Goal: Use online tool/utility: Utilize a website feature to perform a specific function

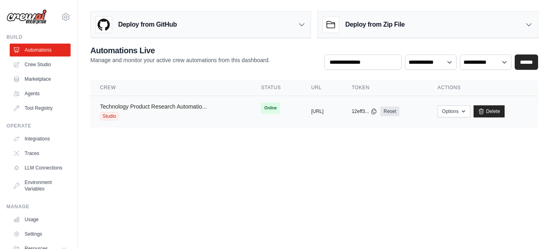
click at [189, 109] on link "Technology Product Research Automatio..." at bounding box center [153, 106] width 107 height 6
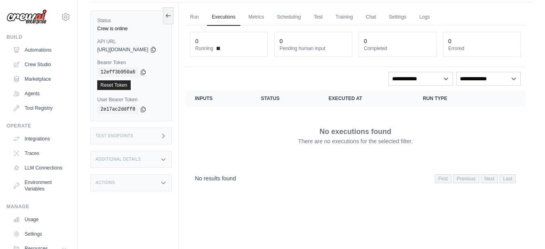
scroll to position [24, 0]
click at [35, 50] on link "Automations" at bounding box center [40, 50] width 61 height 13
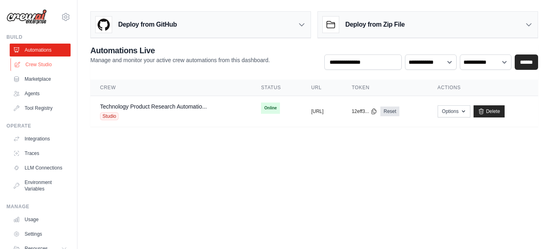
click at [36, 65] on link "Crew Studio" at bounding box center [40, 64] width 61 height 13
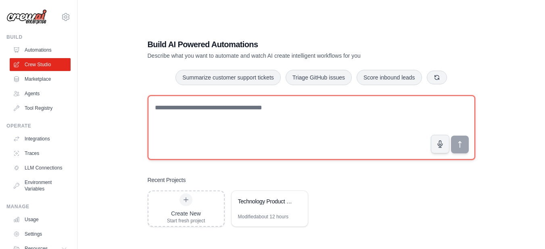
click at [257, 121] on textarea at bounding box center [312, 127] width 328 height 65
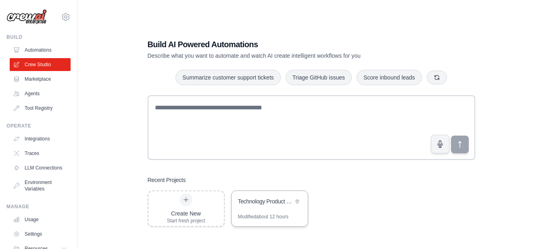
click at [259, 195] on div "Technology Product Research Automation" at bounding box center [270, 202] width 76 height 23
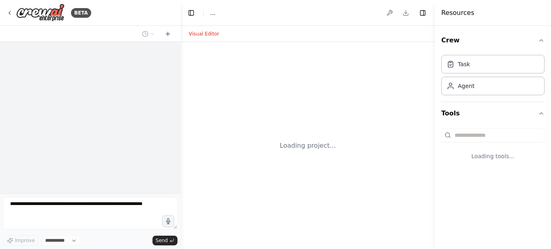
select select "****"
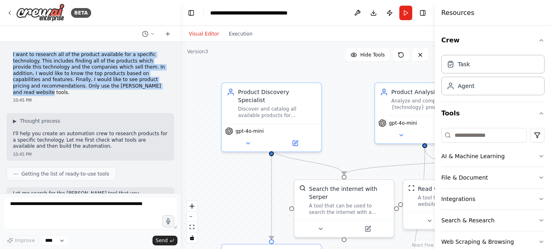
drag, startPoint x: 13, startPoint y: 53, endPoint x: 157, endPoint y: 85, distance: 146.8
click at [157, 85] on p "I want to research all of the product available for a specific technology. This…" at bounding box center [90, 74] width 155 height 44
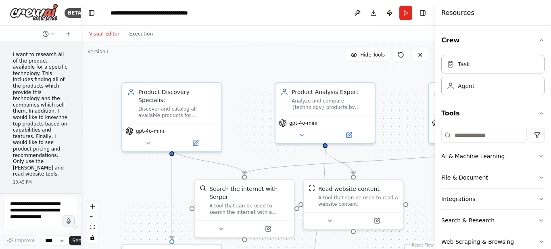
drag, startPoint x: 178, startPoint y: 111, endPoint x: 35, endPoint y: 100, distance: 144.0
click at [35, 100] on div "BETA I want to research all of the product available for a specific technology.…" at bounding box center [40, 124] width 81 height 249
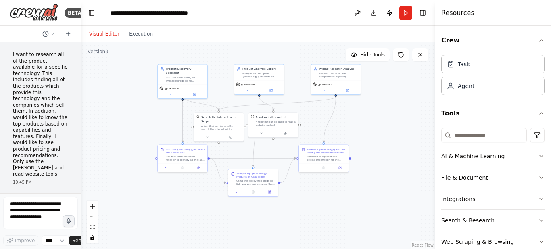
drag, startPoint x: 405, startPoint y: 167, endPoint x: 321, endPoint y: 124, distance: 94.0
click at [321, 124] on div ".deletable-edge-delete-btn { width: 20px; height: 20px; border: 0px solid #ffff…" at bounding box center [258, 145] width 354 height 207
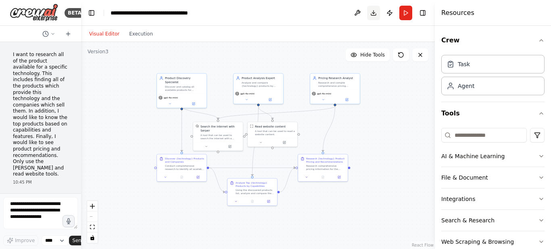
click at [370, 10] on button "Download" at bounding box center [373, 13] width 13 height 15
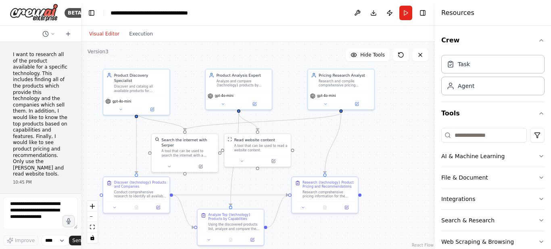
drag, startPoint x: 329, startPoint y: 154, endPoint x: 354, endPoint y: 174, distance: 32.2
click at [354, 174] on div ".deletable-edge-delete-btn { width: 20px; height: 20px; border: 0px solid #ffff…" at bounding box center [258, 145] width 354 height 207
